Goal: Transaction & Acquisition: Purchase product/service

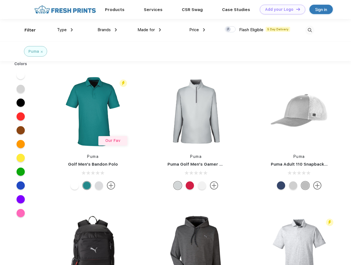
click at [281, 9] on link "Add your Logo Design Tool" at bounding box center [282, 10] width 45 height 10
click at [0, 0] on div "Design Tool" at bounding box center [0, 0] width 0 height 0
click at [296, 9] on link "Add your Logo Design Tool" at bounding box center [282, 10] width 45 height 10
click at [26, 30] on div "Filter" at bounding box center [30, 30] width 11 height 6
click at [65, 30] on span "Type" at bounding box center [62, 29] width 10 height 5
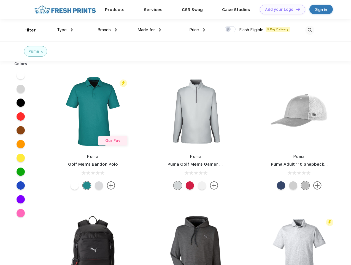
click at [107, 30] on span "Brands" at bounding box center [104, 29] width 13 height 5
click at [149, 30] on span "Made for" at bounding box center [146, 29] width 17 height 5
click at [197, 30] on span "Price" at bounding box center [194, 29] width 10 height 5
click at [231, 30] on div at bounding box center [230, 29] width 11 height 6
click at [229, 30] on input "checkbox" at bounding box center [227, 28] width 4 height 4
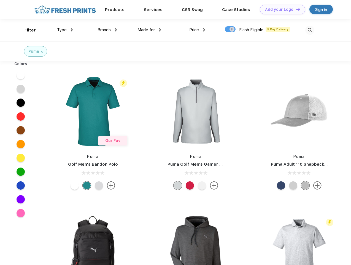
click at [310, 30] on img at bounding box center [310, 30] width 9 height 9
